Goal: Transaction & Acquisition: Book appointment/travel/reservation

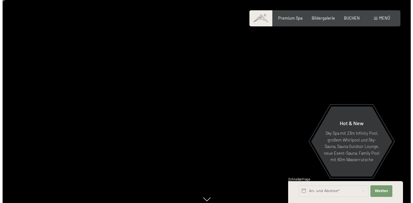
scroll to position [13, 0]
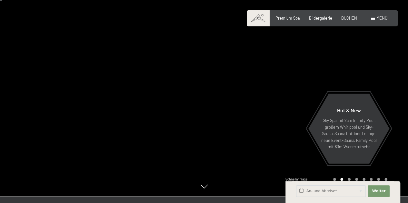
click at [377, 17] on span "Menü" at bounding box center [381, 17] width 11 height 5
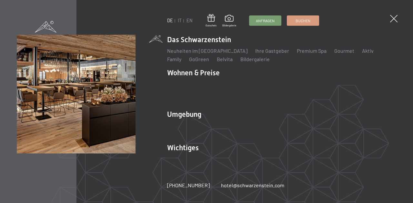
scroll to position [0, 0]
click at [180, 24] on li "IT" at bounding box center [180, 20] width 4 height 6
click at [180, 23] on link "IT" at bounding box center [180, 20] width 4 height 5
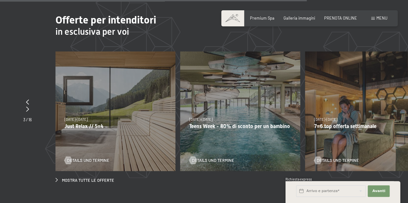
scroll to position [1786, 0]
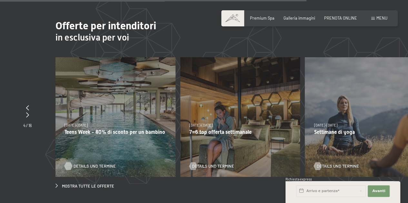
click at [96, 163] on span "Details und Termine" at bounding box center [94, 166] width 42 height 6
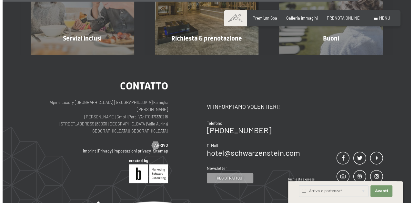
scroll to position [621, 0]
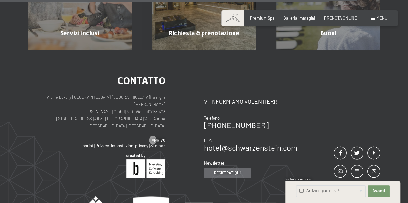
click at [233, 170] on span "Registrati qui" at bounding box center [227, 172] width 26 height 5
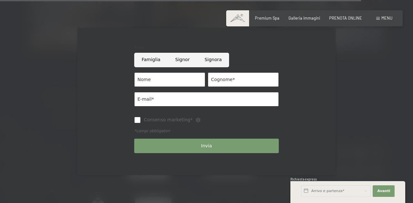
click at [150, 62] on input "Famiglia" at bounding box center [151, 60] width 34 height 15
radio input "true"
click at [216, 79] on input "Cognome*" at bounding box center [243, 80] width 71 height 15
type input "Peluso"
click at [189, 101] on input "E-mail*" at bounding box center [206, 99] width 144 height 15
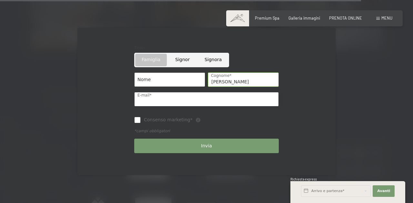
type input "francescopeluso.fp@gmail.com"
click at [137, 121] on input "Consenso marketing*" at bounding box center [137, 120] width 6 height 6
checkbox input "true"
click at [180, 153] on button "Invia" at bounding box center [206, 146] width 144 height 15
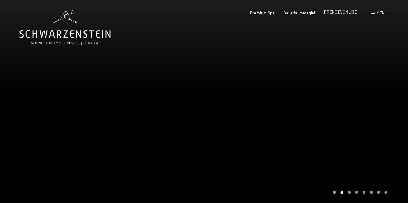
click at [339, 11] on span "PRENOTA ONLINE" at bounding box center [340, 11] width 33 height 5
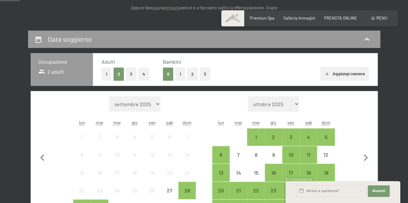
scroll to position [119, 0]
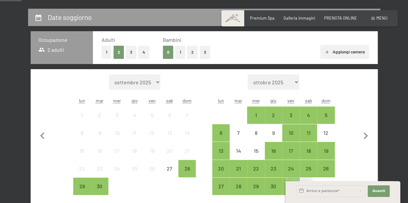
click at [143, 83] on select "settembre 2025 ottobre 2025 novembre 2025 dicembre 2025 gennaio 2026 febbraio 2…" at bounding box center [134, 81] width 51 height 15
select select "2026-09-01"
select select "2026-10-01"
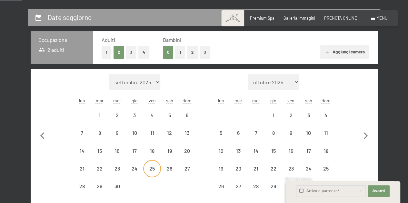
select select "2026-09-01"
select select "2026-10-01"
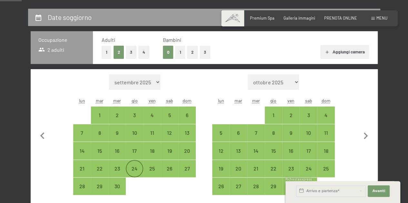
click at [137, 168] on div "24" at bounding box center [134, 174] width 16 height 16
select select "2026-09-01"
select select "2026-10-01"
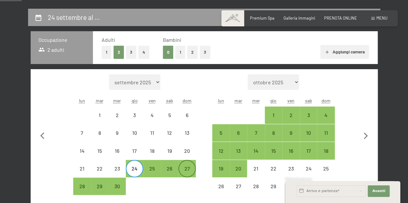
click at [189, 169] on div "27" at bounding box center [187, 174] width 16 height 16
select select "2026-09-01"
select select "2026-10-01"
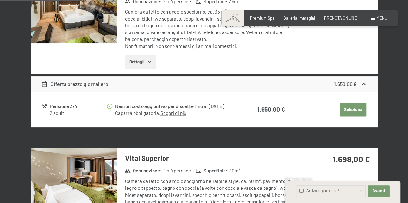
scroll to position [429, 0]
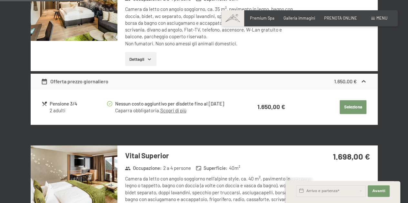
click at [366, 80] on icon at bounding box center [363, 81] width 7 height 7
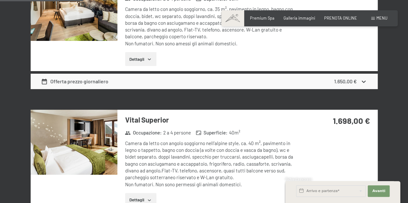
click at [366, 80] on icon at bounding box center [363, 81] width 7 height 7
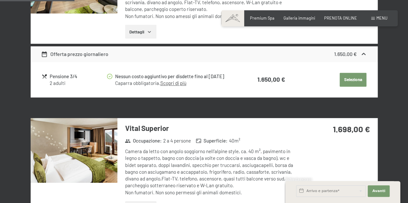
scroll to position [386, 0]
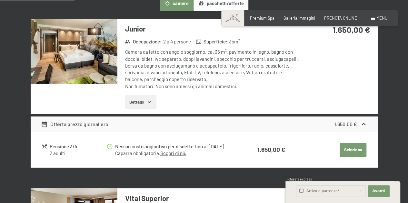
click at [351, 151] on button "Seleziona" at bounding box center [352, 150] width 27 height 14
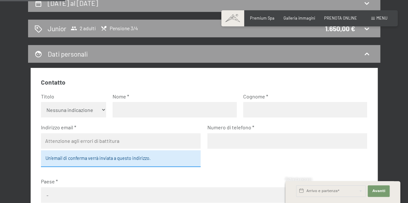
scroll to position [112, 0]
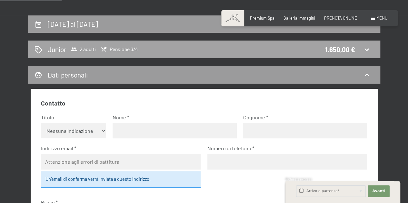
click at [368, 46] on icon at bounding box center [367, 50] width 8 height 8
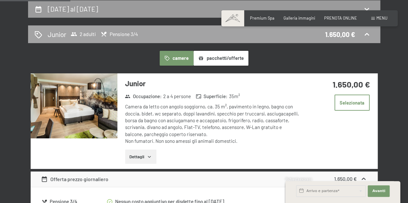
click at [367, 37] on icon at bounding box center [367, 35] width 8 height 8
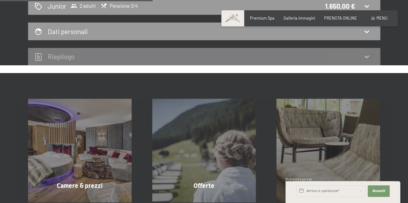
scroll to position [151, 0]
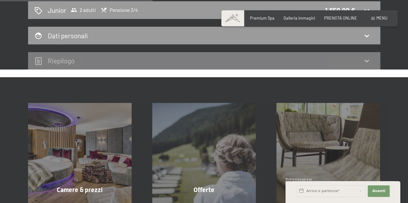
click at [362, 56] on div "Riepilogo" at bounding box center [204, 61] width 352 height 18
click at [367, 62] on icon at bounding box center [367, 61] width 8 height 8
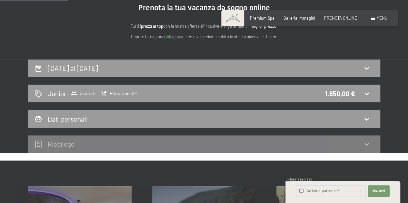
scroll to position [66, 0]
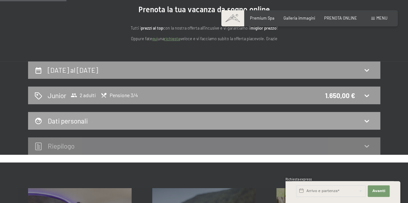
click at [366, 116] on div "Dati personali" at bounding box center [204, 121] width 352 height 18
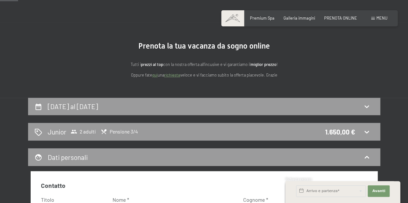
scroll to position [27, 0]
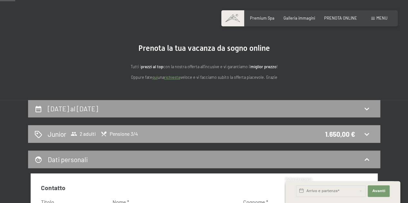
click at [90, 134] on span "2 adulti" at bounding box center [83, 134] width 25 height 6
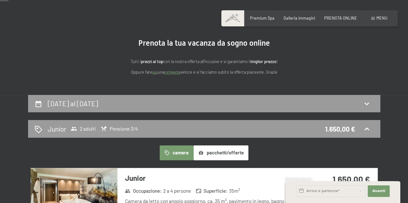
scroll to position [3, 0]
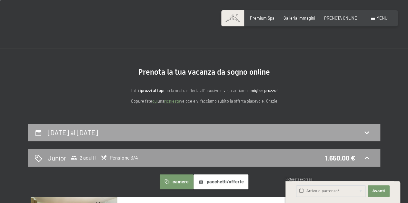
click at [361, 129] on div "24 settembre al 27 settembre 2026" at bounding box center [203, 132] width 339 height 9
select select "2026-09-01"
select select "2026-10-01"
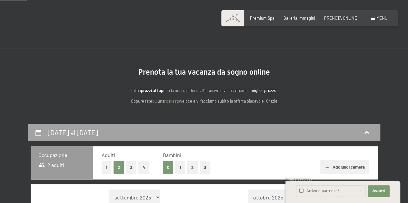
scroll to position [127, 0]
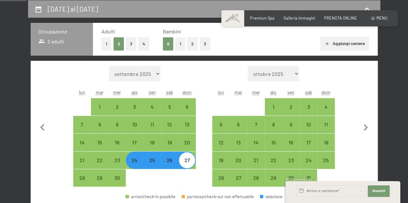
click at [192, 48] on button "2" at bounding box center [192, 43] width 11 height 13
select select "2026-09-01"
select select "2026-10-01"
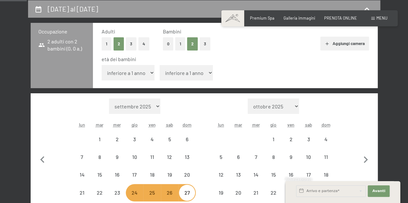
click at [144, 73] on select "inferiore a 1 anno 1 anno 2 anni 3 anni 4 anni 5 anni 6 anni 7 anni 8 anni 9 an…" at bounding box center [128, 72] width 53 height 15
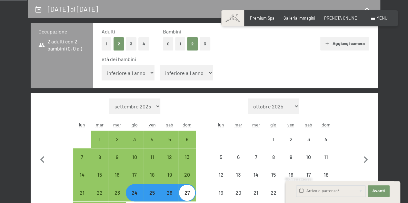
select select "2026-09-01"
select select "2026-10-01"
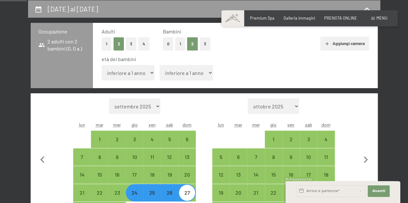
select select "5"
click at [102, 65] on select "inferiore a 1 anno 1 anno 2 anni 3 anni 4 anni 5 anni 6 anni 7 anni 8 anni 9 an…" at bounding box center [128, 72] width 53 height 15
select select "2026-09-01"
select select "2026-10-01"
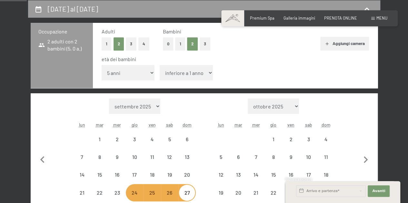
click at [172, 76] on select "inferiore a 1 anno 1 anno 2 anni 3 anni 4 anni 5 anni 6 anni 7 anni 8 anni 9 an…" at bounding box center [186, 72] width 53 height 15
select select "2026-09-01"
select select "2026-10-01"
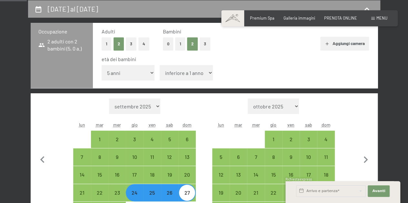
select select "8"
click at [160, 65] on select "inferiore a 1 anno 1 anno 2 anni 3 anni 4 anni 5 anni 6 anni 7 anni 8 anni 9 an…" at bounding box center [186, 72] width 53 height 15
select select "2026-09-01"
select select "2026-10-01"
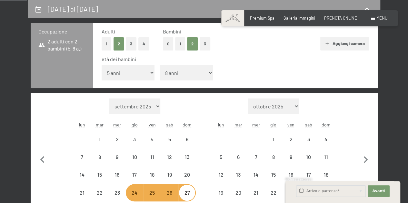
select select "2026-09-01"
select select "2026-10-01"
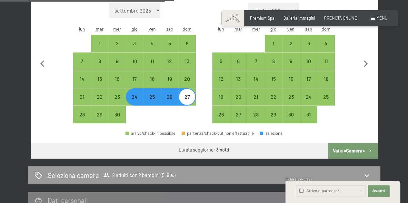
scroll to position [273, 0]
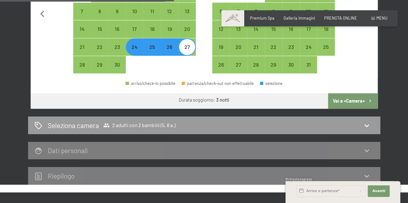
click at [360, 106] on button "Vai a «Camera»" at bounding box center [352, 100] width 49 height 15
select select "2026-09-01"
select select "2026-10-01"
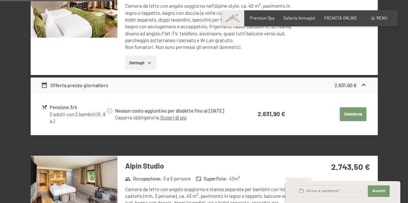
scroll to position [371, 0]
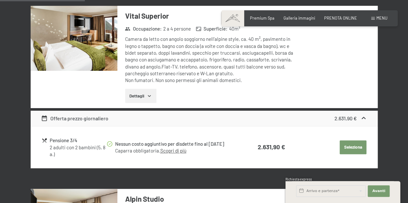
click at [362, 119] on icon at bounding box center [364, 118] width 4 height 2
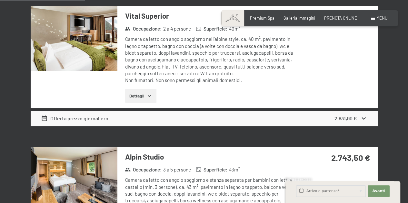
click at [362, 119] on icon at bounding box center [363, 118] width 7 height 7
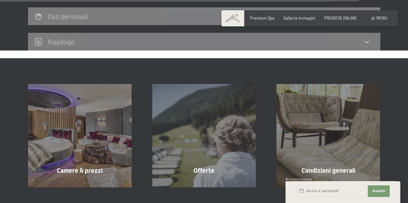
scroll to position [1572, 0]
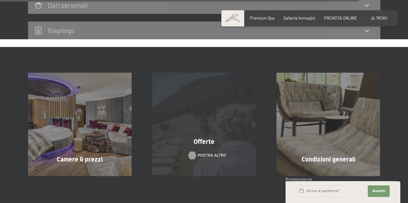
click at [200, 153] on span "mostra altro" at bounding box center [211, 156] width 28 height 6
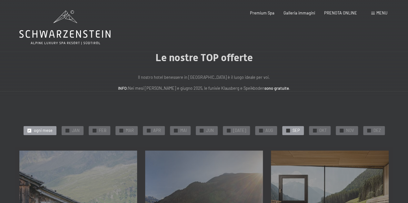
click at [287, 130] on div "✓ SEP" at bounding box center [293, 130] width 22 height 9
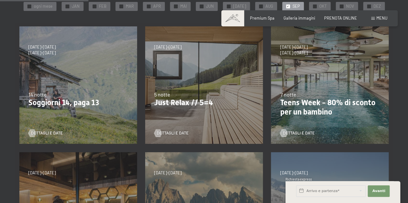
scroll to position [121, 0]
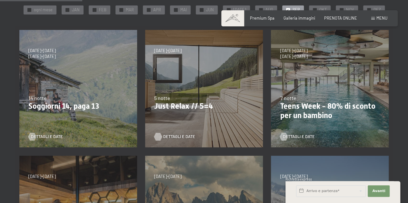
click at [180, 137] on span "Dettagli e Date" at bounding box center [179, 137] width 32 height 6
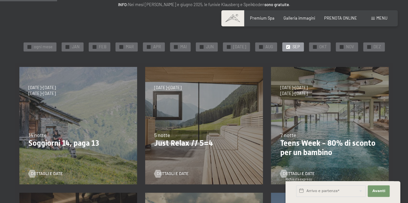
scroll to position [47, 0]
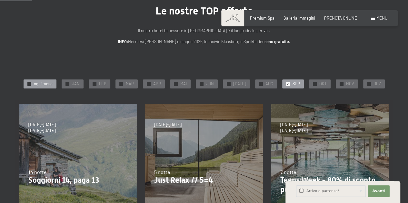
click at [37, 83] on span "ogni mese" at bounding box center [43, 84] width 19 height 6
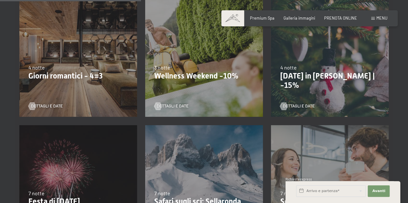
scroll to position [381, 0]
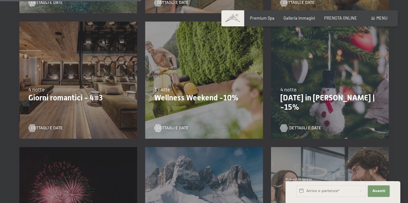
click at [301, 127] on span "Dettagli e Date" at bounding box center [305, 128] width 32 height 6
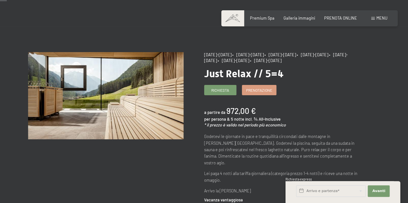
scroll to position [11, 0]
